Goal: Communication & Community: Answer question/provide support

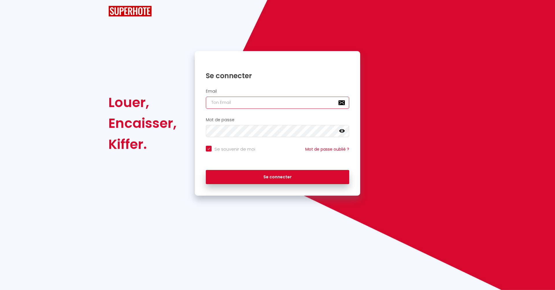
click at [247, 98] on input "email" at bounding box center [277, 103] width 143 height 12
checkbox input "true"
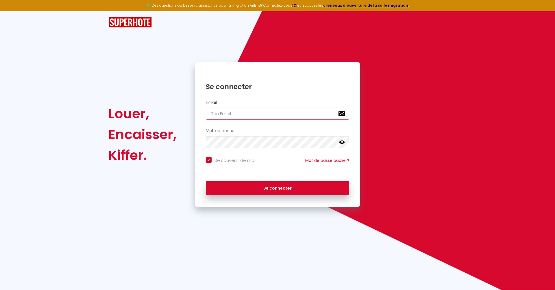
click at [270, 119] on input "email" at bounding box center [277, 114] width 143 height 12
type input "[EMAIL_ADDRESS][DOMAIN_NAME]"
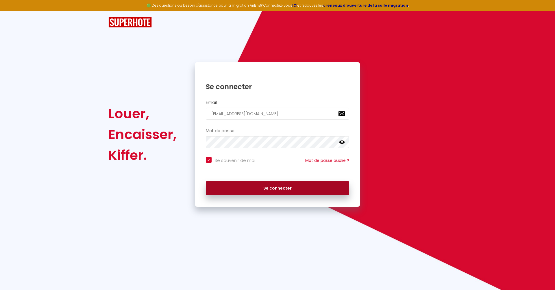
click at [266, 184] on button "Se connecter" at bounding box center [277, 188] width 143 height 14
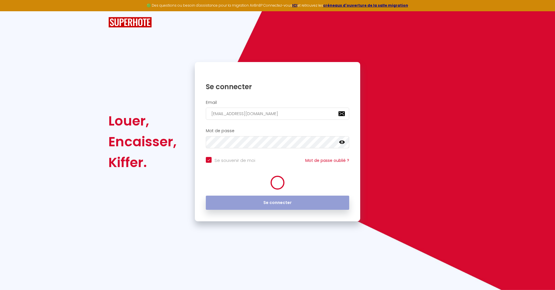
checkbox input "true"
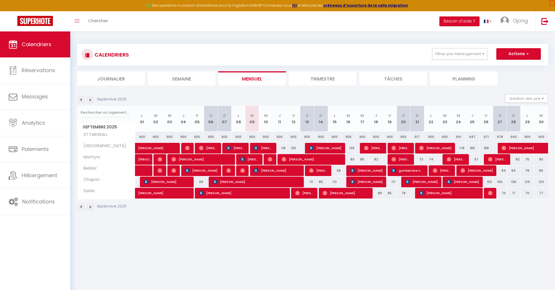
drag, startPoint x: 211, startPoint y: 137, endPoint x: 249, endPoint y: 137, distance: 37.8
click at [249, 137] on tr "ST FARGEAU 900 900 900 900 900 900 900 900 900 900 900" at bounding box center [312, 136] width 471 height 11
click at [211, 137] on div "900" at bounding box center [211, 137] width 14 height 11
type input "900"
type input "[PERSON_NAME] 06 Septembre 2025"
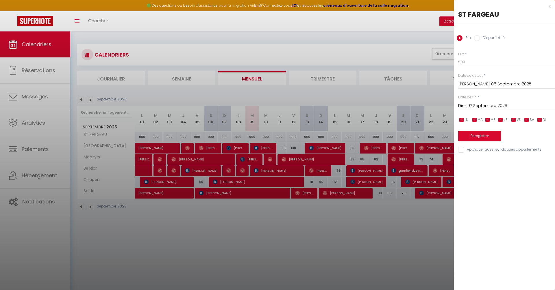
click at [479, 106] on input "Dim 07 Septembre 2025" at bounding box center [506, 106] width 97 height 8
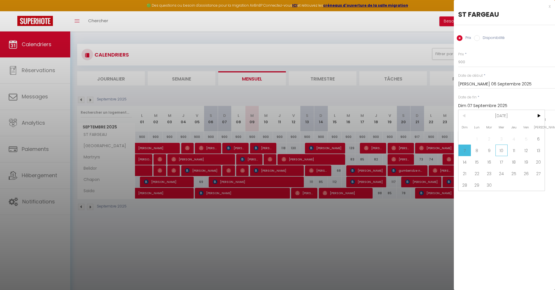
click at [497, 150] on span "10" at bounding box center [501, 151] width 12 height 12
type input "Mer 10 Septembre 2025"
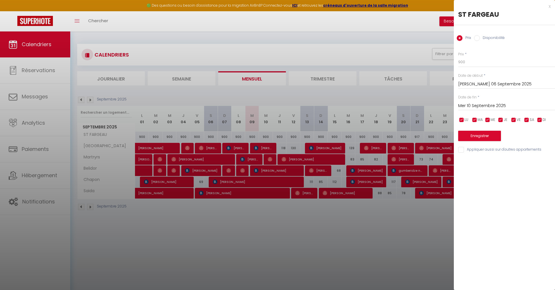
click at [497, 37] on label "Disponibilité" at bounding box center [492, 38] width 25 height 6
click at [480, 37] on input "Disponibilité" at bounding box center [477, 38] width 6 height 6
radio input "true"
radio input "false"
click at [480, 62] on select "Disponible Indisponible" at bounding box center [506, 62] width 97 height 11
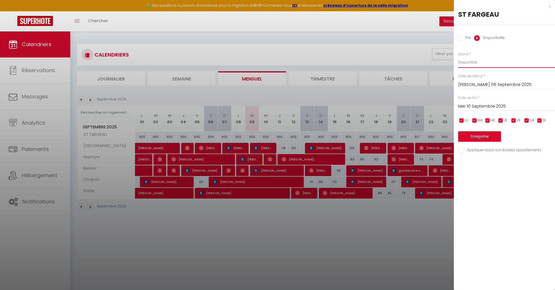
select select "0"
click at [480, 136] on button "Enregistrer" at bounding box center [479, 136] width 43 height 10
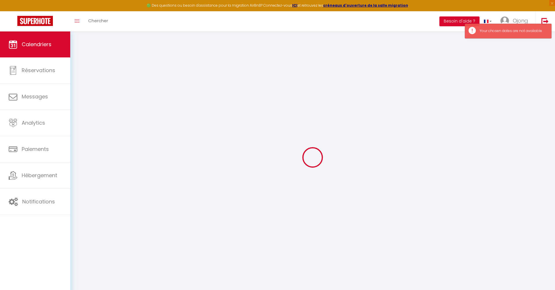
select select "0"
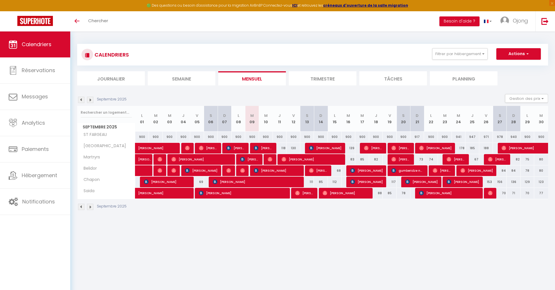
click at [210, 122] on th "S 06" at bounding box center [211, 119] width 14 height 26
click at [28, 19] on img at bounding box center [35, 21] width 36 height 10
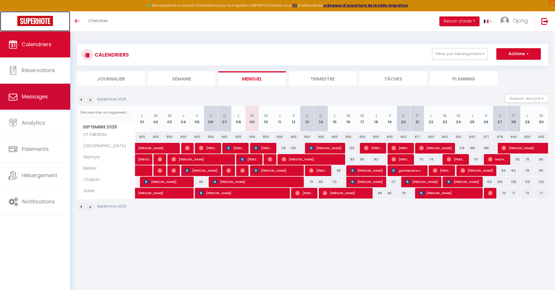
click at [37, 96] on span "Messages" at bounding box center [35, 96] width 26 height 7
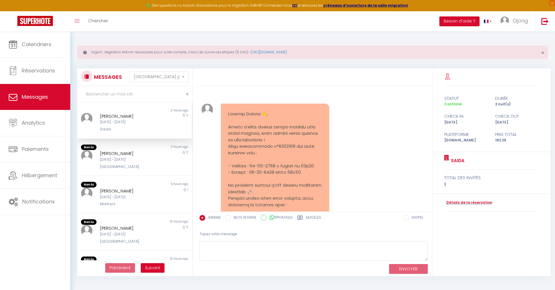
scroll to position [583, 0]
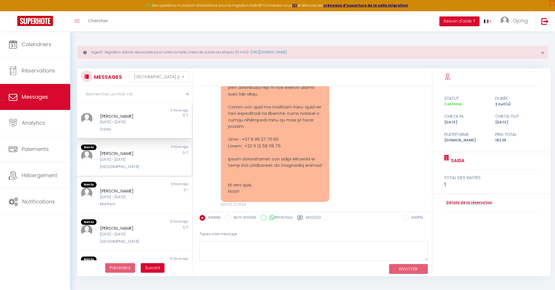
click at [134, 158] on div "Dim 07 Sep - Mar 09 Sep" at bounding box center [129, 159] width 59 height 5
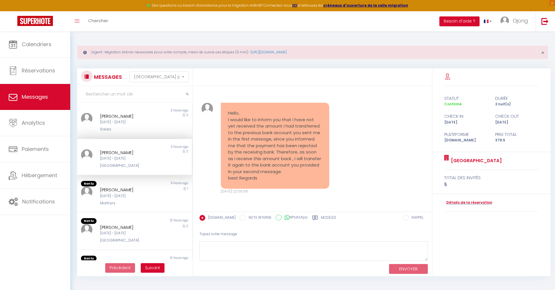
scroll to position [1669, 0]
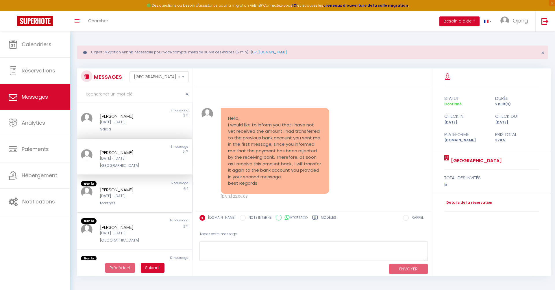
click at [139, 193] on div "[PERSON_NAME]" at bounding box center [129, 190] width 59 height 7
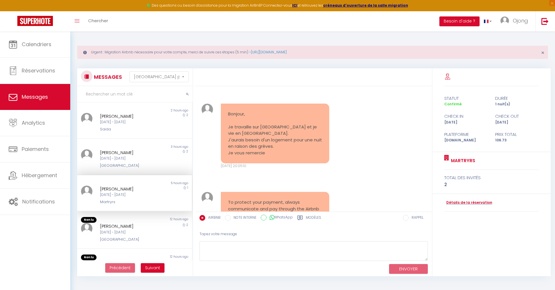
click at [312, 218] on label "Modèles" at bounding box center [313, 218] width 15 height 7
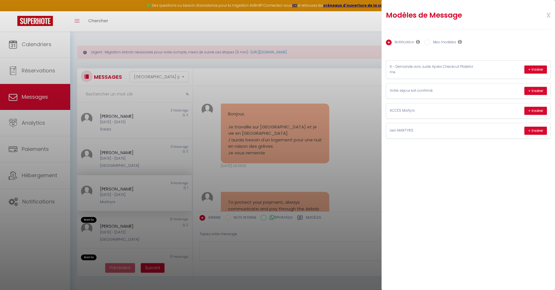
click at [447, 43] on label "Mes modèles" at bounding box center [443, 43] width 26 height 6
click at [430, 43] on input "Mes modèles" at bounding box center [427, 43] width 6 height 6
radio input "true"
radio input "false"
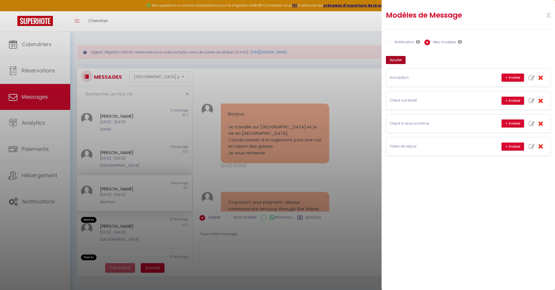
click at [395, 60] on button "Ajouter" at bounding box center [396, 60] width 20 height 8
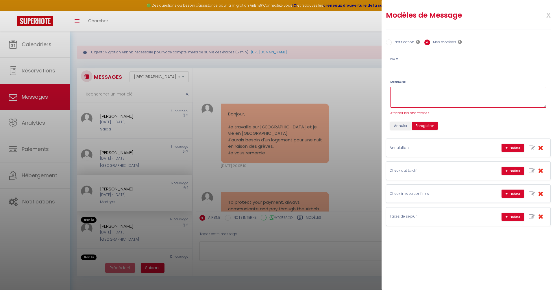
click at [405, 96] on textarea at bounding box center [468, 97] width 156 height 21
paste textarea "Bonjour début du code abrégé Prénom du voyageurfin du code abrégé , Je suis sin…"
drag, startPoint x: 454, startPoint y: 93, endPoint x: 408, endPoint y: 92, distance: 45.6
click at [408, 92] on textarea "Bonjour début du code abrégé Prénom du voyageurfin du code abrégé , Je suis sin…" at bounding box center [468, 97] width 156 height 21
type textarea "Bonjour Prénom du voyageurfin du code abrégé , Je suis sincèrement désolé, mais…"
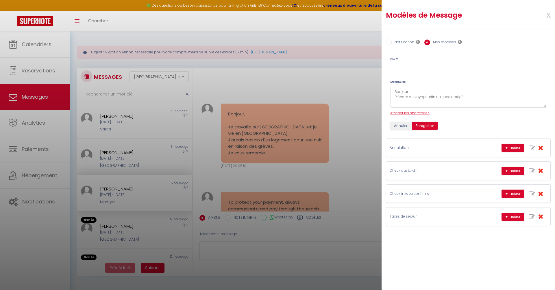
click at [412, 113] on span "Afficher les shortcodes" at bounding box center [409, 113] width 39 height 5
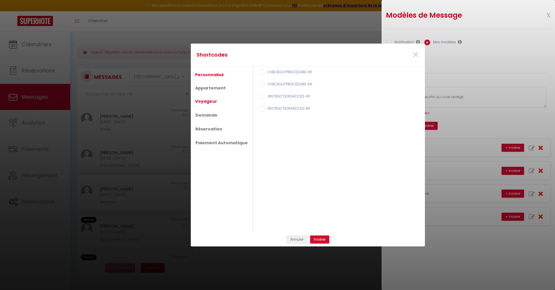
click at [205, 102] on link "Voyageur" at bounding box center [206, 101] width 28 height 10
click at [282, 83] on label "Prénom du voyageur" at bounding box center [284, 85] width 39 height 6
click at [265, 83] on input "Prénom du voyageur" at bounding box center [262, 85] width 6 height 6
radio input "true"
click at [322, 241] on button "Insérer" at bounding box center [319, 240] width 19 height 8
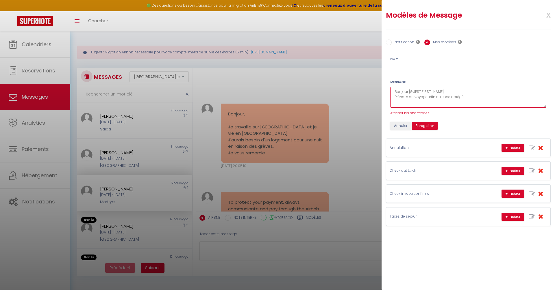
drag, startPoint x: 473, startPoint y: 97, endPoint x: 382, endPoint y: 98, distance: 91.0
click at [382, 98] on div "Nom Message Bonjour [GUEST:FIRST_NAME] Prénom du voyageurfin du code abrégé , J…" at bounding box center [468, 91] width 172 height 78
drag, startPoint x: 545, startPoint y: 106, endPoint x: 540, endPoint y: 143, distance: 37.3
click at [540, 143] on body "🟢 Des questions ou besoin d'assistance pour la migration AirBnB? Connectez-vous…" at bounding box center [277, 176] width 555 height 290
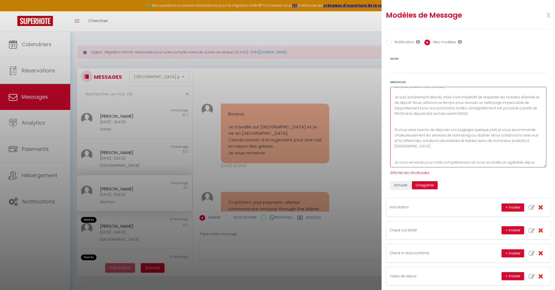
drag, startPoint x: 545, startPoint y: 107, endPoint x: 543, endPoint y: 167, distance: 60.1
click at [543, 167] on textarea "Bonjour [GUEST:FIRST_NAME] Je suis sincèrement désolé, mais il est impératif de…" at bounding box center [468, 127] width 156 height 81
click at [406, 122] on textarea "Bonjour [GUEST:FIRST_NAME] Je suis sincèrement désolé, mais il est impératif de…" at bounding box center [468, 127] width 156 height 81
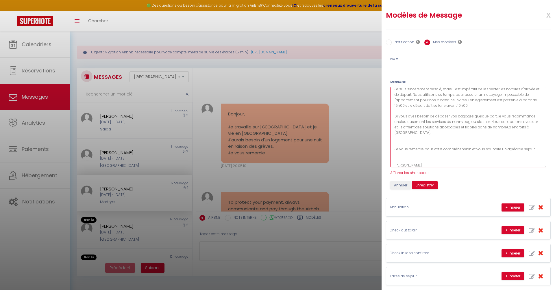
scroll to position [18, 0]
click at [417, 133] on textarea "Bonjour [GUEST:FIRST_NAME] Je suis sincèrement désolé, mais il est impératif de…" at bounding box center [468, 127] width 156 height 81
click at [405, 146] on textarea "Bonjour [GUEST:FIRST_NAME] Je suis sincèrement désolé, mais il est impératif de…" at bounding box center [468, 127] width 156 height 81
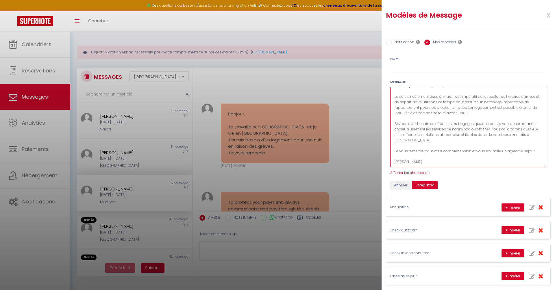
scroll to position [11, 0]
drag, startPoint x: 402, startPoint y: 158, endPoint x: 389, endPoint y: 158, distance: 13.0
click at [389, 158] on div "Message Bonjour [GUEST:FIRST_NAME] Je suis sincèrement désolé, mais il est impé…" at bounding box center [468, 127] width 164 height 96
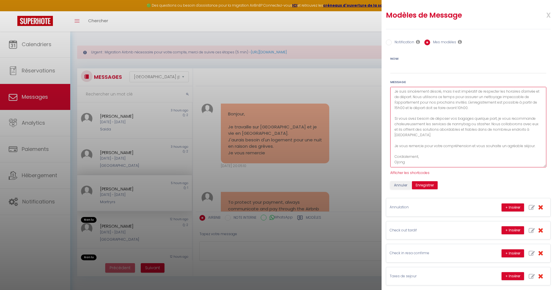
type textarea "Bonjour [GUEST:FIRST_NAME] Je suis sincèrement désolé, mais il est impératif de…"
click at [424, 184] on button "Enregistrer" at bounding box center [425, 185] width 26 height 8
click at [404, 69] on input "Nom" at bounding box center [468, 68] width 156 height 10
click at [409, 68] on input "Nom" at bounding box center [468, 68] width 156 height 10
paste input "out late : NON"
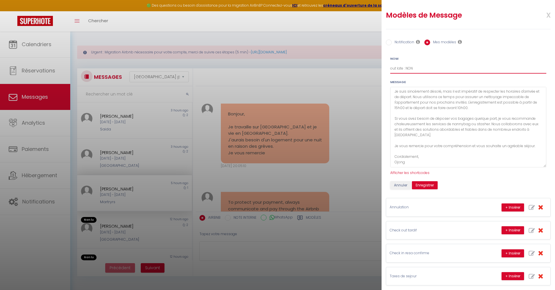
click at [390, 69] on input "out late : NON" at bounding box center [468, 68] width 156 height 10
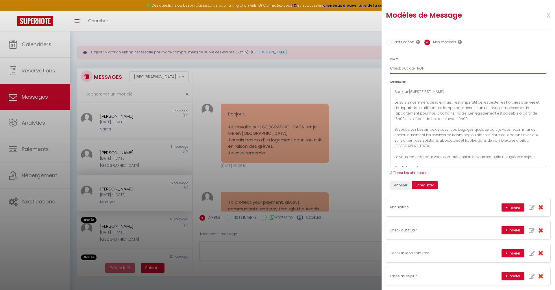
type input "Check out late : NON"
click at [456, 93] on textarea "Bonjour [GUEST:FIRST_NAME] Je suis sincèrement désolé, mais il est impératif de…" at bounding box center [468, 127] width 156 height 81
type textarea "Bonjour [GUEST:FIRST_NAME], Je suis sincèrement désolé, mais il est impératif d…"
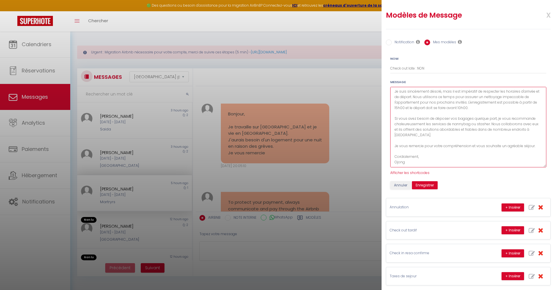
scroll to position [2, 0]
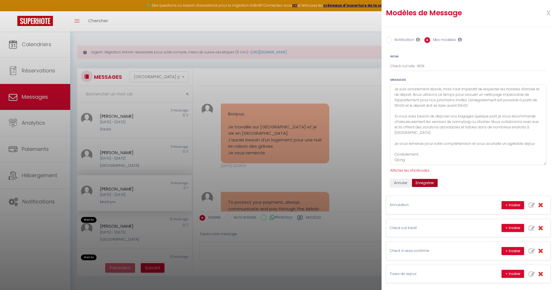
click at [423, 182] on button "Enregistrer" at bounding box center [425, 183] width 26 height 8
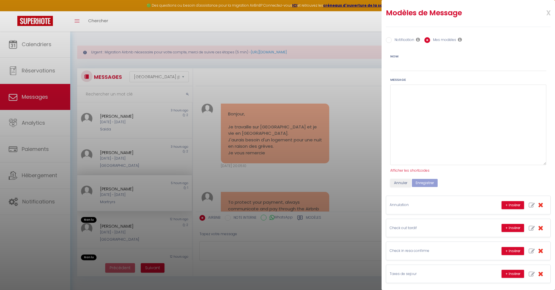
scroll to position [0, 0]
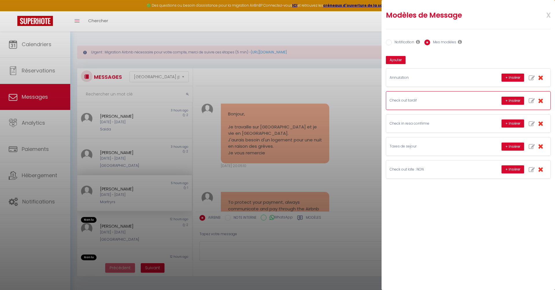
click at [419, 96] on div "Check out tardif + Insérer" at bounding box center [468, 101] width 164 height 18
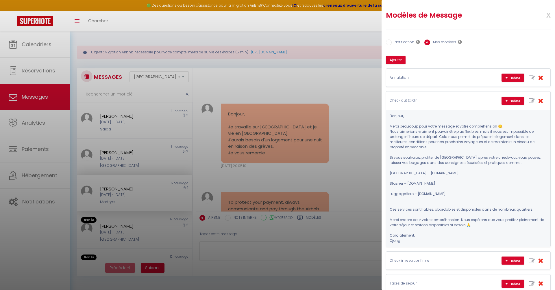
click at [34, 14] on div at bounding box center [277, 145] width 555 height 290
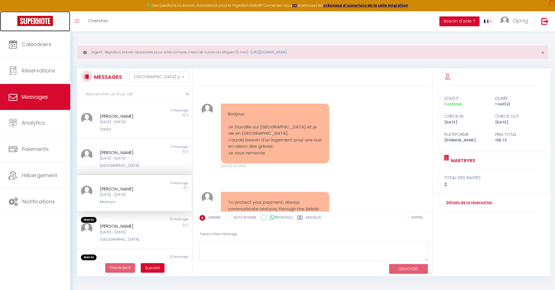
click at [34, 14] on link at bounding box center [35, 21] width 70 height 20
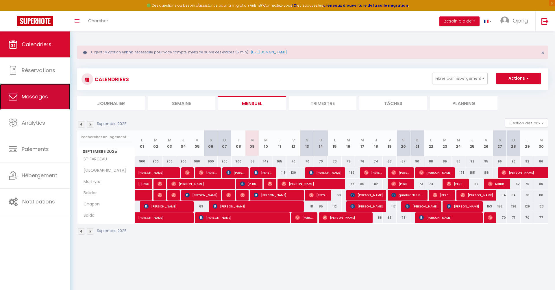
click at [41, 94] on span "Messages" at bounding box center [35, 96] width 26 height 7
select select "message"
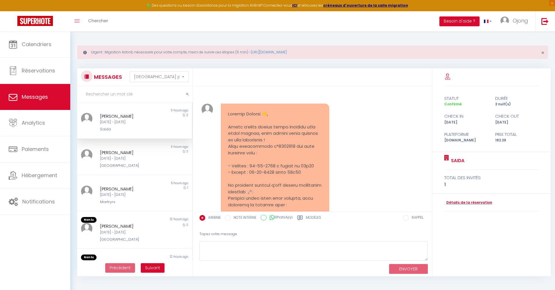
scroll to position [583, 0]
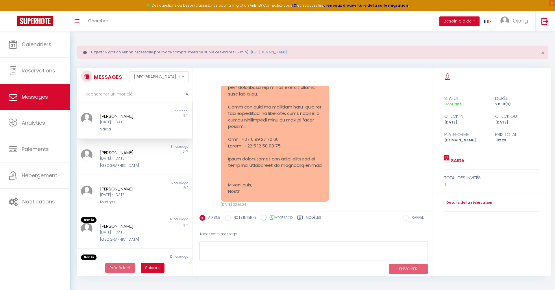
click at [110, 93] on input "text" at bounding box center [134, 94] width 115 height 16
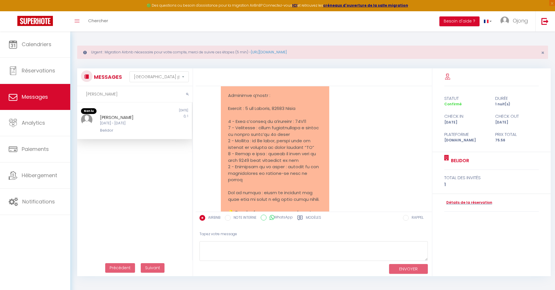
scroll to position [2004, 0]
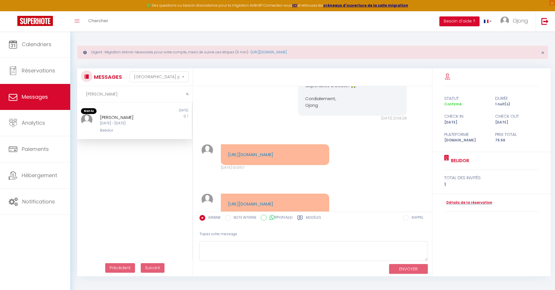
type input "sara"
click at [130, 126] on div "Sara González Dim 07 Sep - Lun 08 Sep Belidor" at bounding box center [129, 124] width 67 height 20
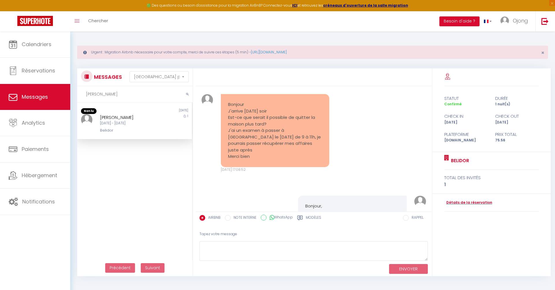
scroll to position [1684, 0]
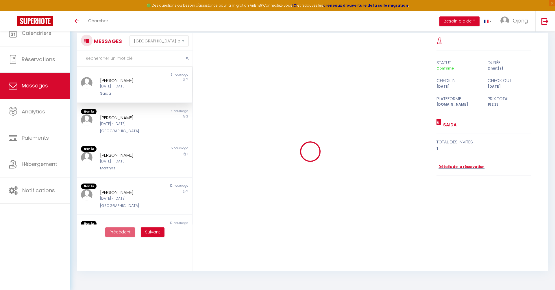
select select "message"
